Goal: Task Accomplishment & Management: Complete application form

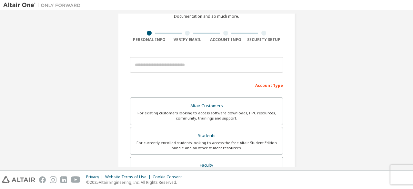
scroll to position [10, 0]
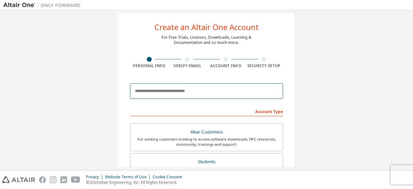
click at [180, 91] on input "email" at bounding box center [206, 90] width 153 height 15
type input "**********"
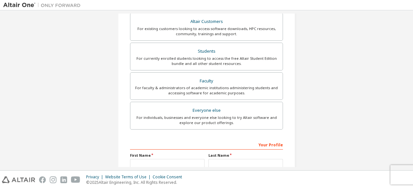
scroll to position [139, 0]
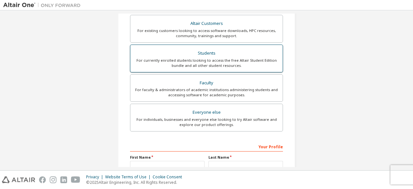
click at [183, 64] on div "For currently enrolled students looking to access the free Altair Student Editi…" at bounding box center [206, 63] width 145 height 10
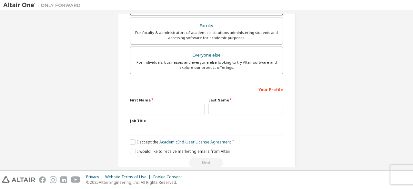
scroll to position [207, 0]
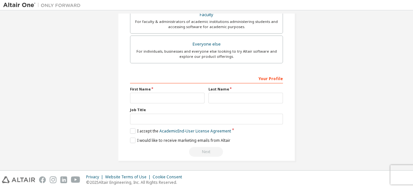
click at [160, 91] on div "First Name" at bounding box center [167, 94] width 78 height 17
click at [159, 93] on input "text" at bounding box center [167, 98] width 75 height 11
type input "*******"
click at [213, 94] on input "text" at bounding box center [245, 98] width 75 height 11
type input "*"
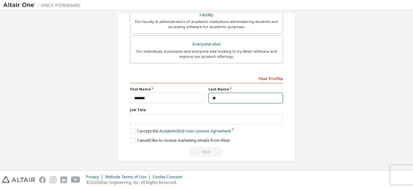
type input "*********"
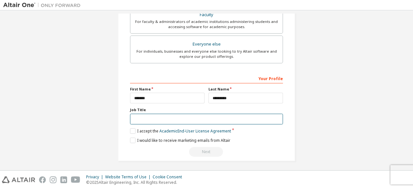
click at [137, 118] on input "text" at bounding box center [206, 119] width 153 height 11
type input "*******"
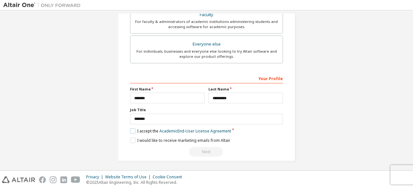
click at [133, 128] on label "I accept the Academic End-User License Agreement" at bounding box center [180, 130] width 101 height 5
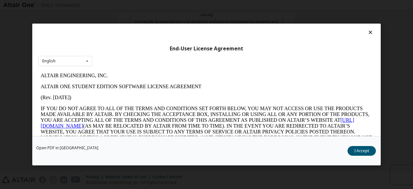
scroll to position [0, 0]
click at [358, 151] on button "I Accept" at bounding box center [361, 151] width 28 height 10
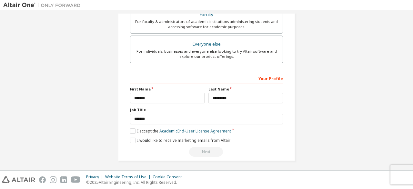
click at [132, 129] on label "I accept the Academic End-User License Agreement" at bounding box center [180, 130] width 101 height 5
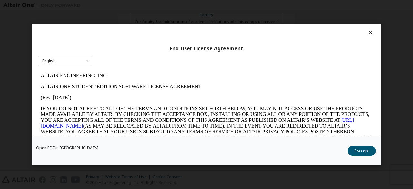
click at [132, 128] on p "IF YOU DO NOT AGREE TO ALL OF THE TERMS AND CONDITIONS SET FORTH BELOW, YOU MAY…" at bounding box center [207, 128] width 332 height 46
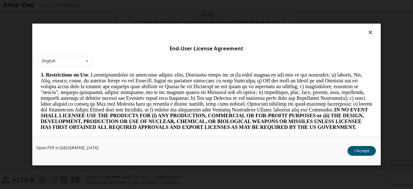
scroll to position [423, 0]
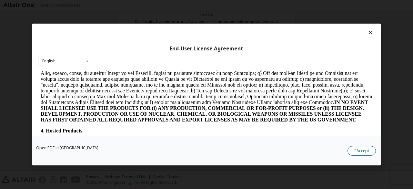
click at [361, 150] on button "I Accept" at bounding box center [361, 151] width 28 height 10
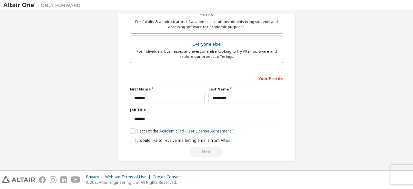
click at [130, 139] on label "I would like to receive marketing emails from Altair" at bounding box center [180, 139] width 100 height 5
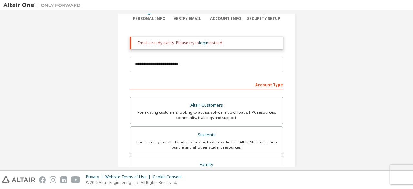
scroll to position [35, 0]
